Goal: Navigation & Orientation: Find specific page/section

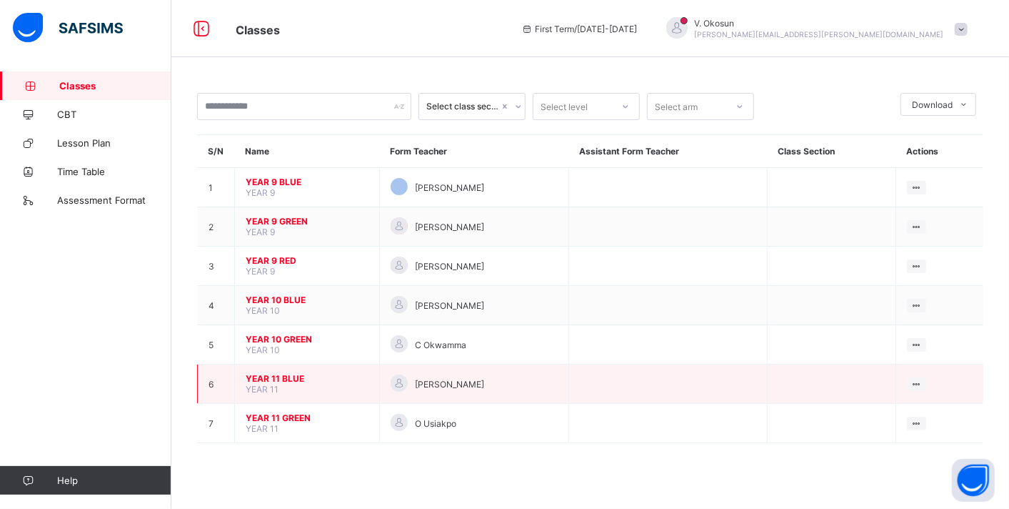
click at [281, 373] on span "YEAR 11 BLUE" at bounding box center [307, 378] width 123 height 11
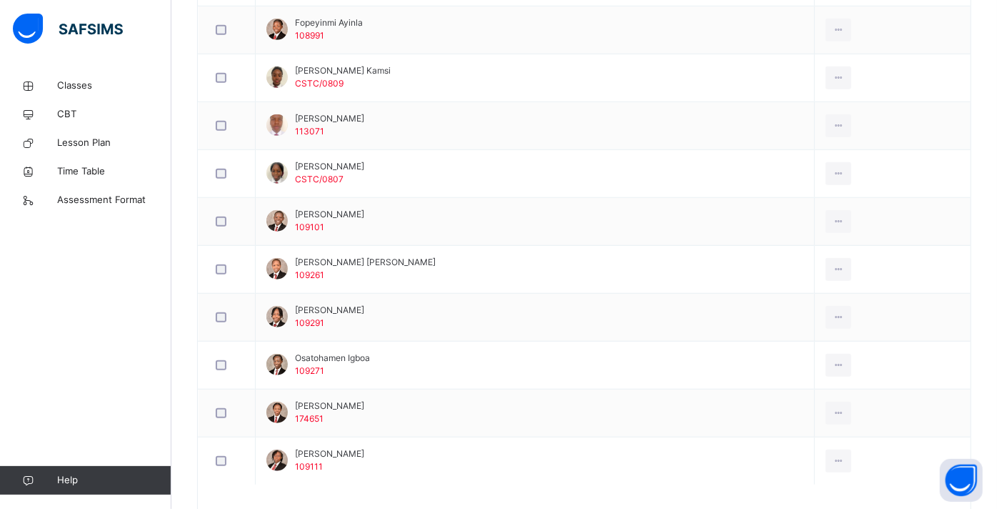
scroll to position [624, 0]
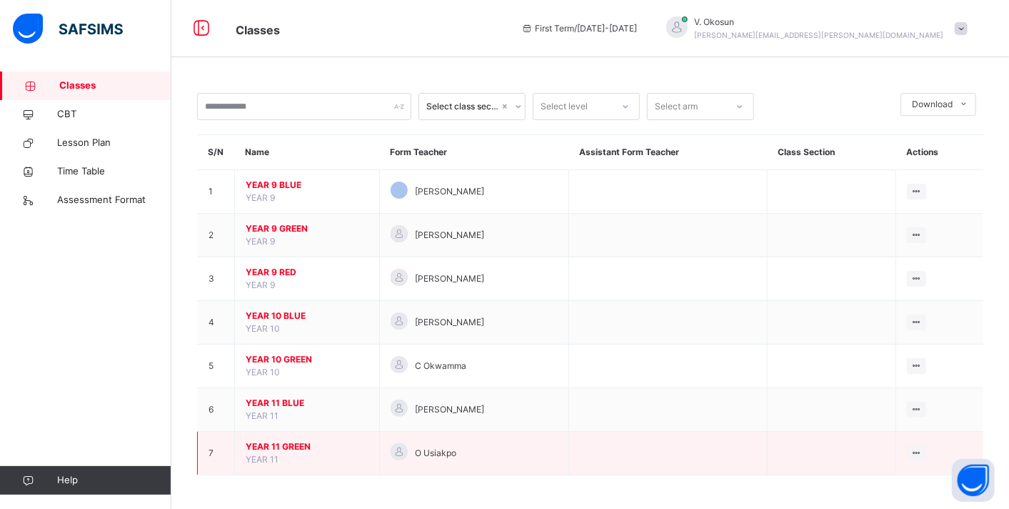
click at [272, 442] on span "YEAR 11 GREEN" at bounding box center [307, 446] width 123 height 13
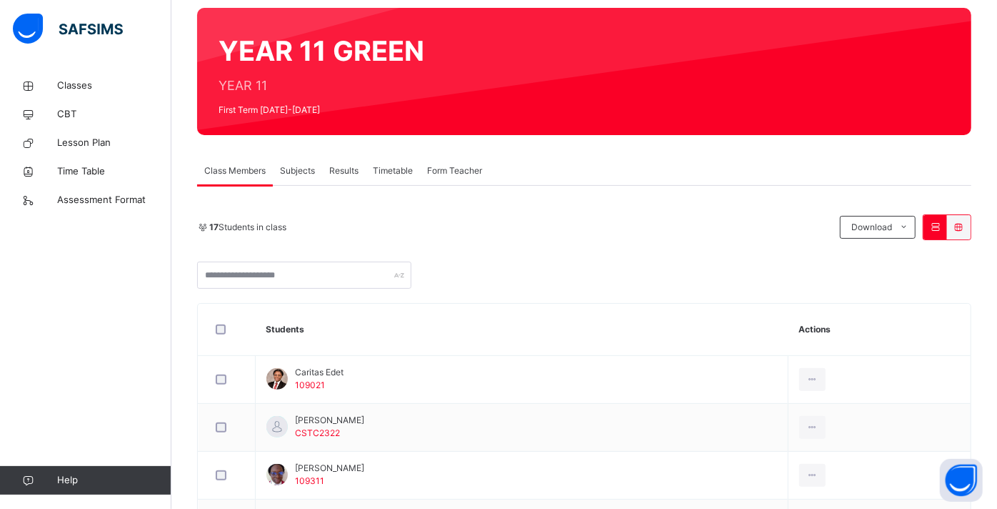
scroll to position [104, 0]
